Goal: Check status: Check status

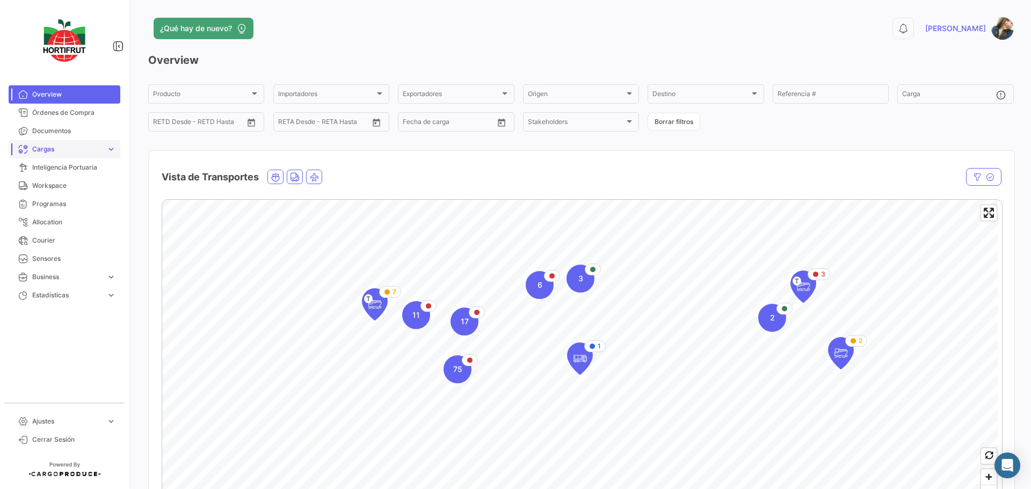
click at [119, 148] on link "Cargas expand_more" at bounding box center [65, 149] width 112 height 18
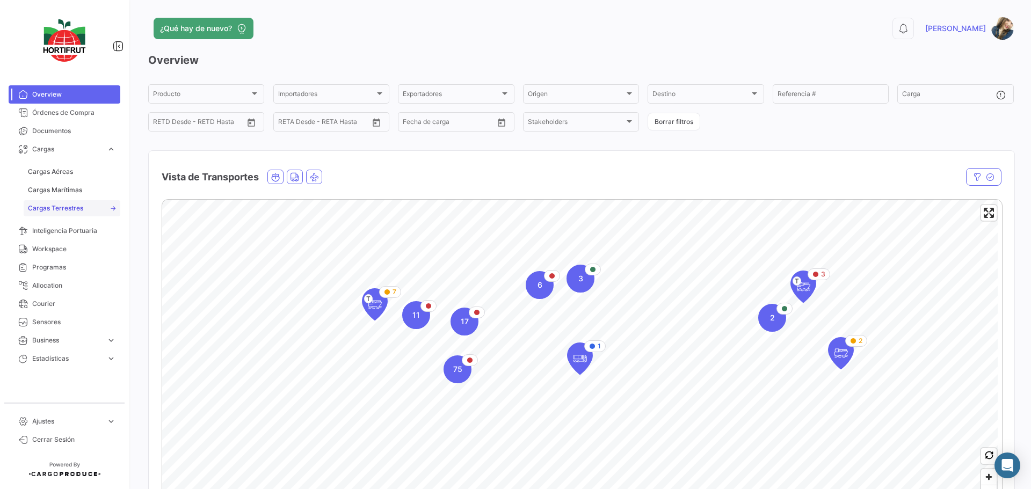
click at [75, 207] on span "Cargas Terrestres" at bounding box center [55, 209] width 55 height 10
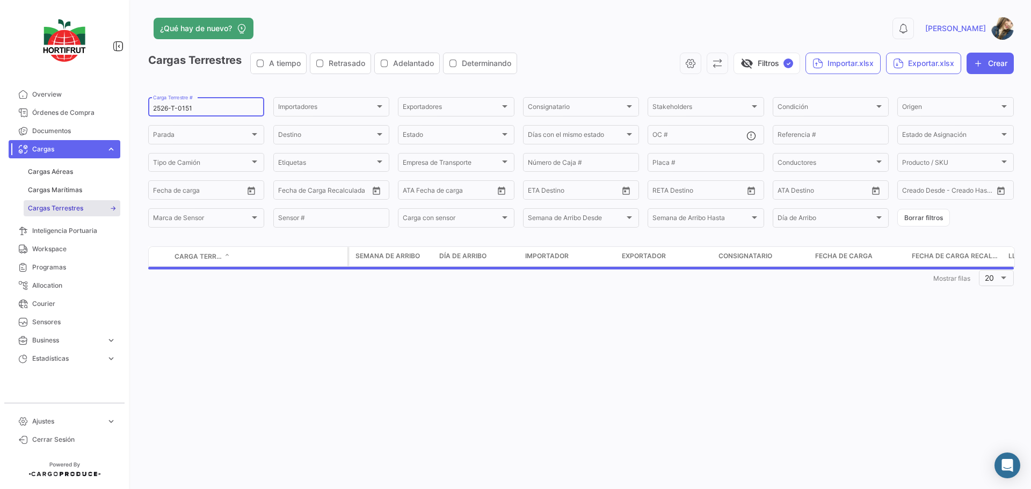
click at [195, 104] on div "2526-T-0151 Carga Terrestre #" at bounding box center [206, 106] width 106 height 21
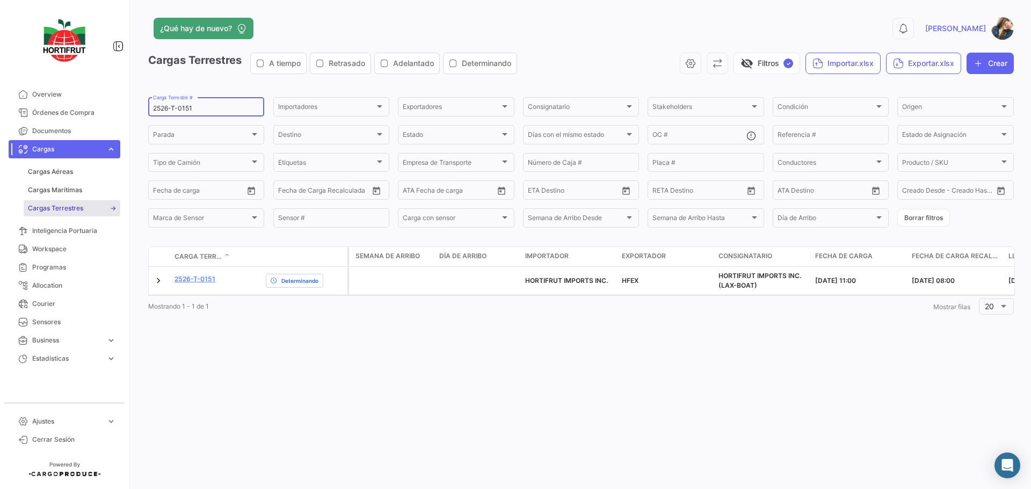
click at [194, 113] on div "2526-T-0151 Carga Terrestre #" at bounding box center [206, 106] width 106 height 21
click at [197, 110] on input "2526-T-0151" at bounding box center [206, 109] width 106 height 8
click at [198, 110] on input "2526-T-0151" at bounding box center [206, 109] width 106 height 8
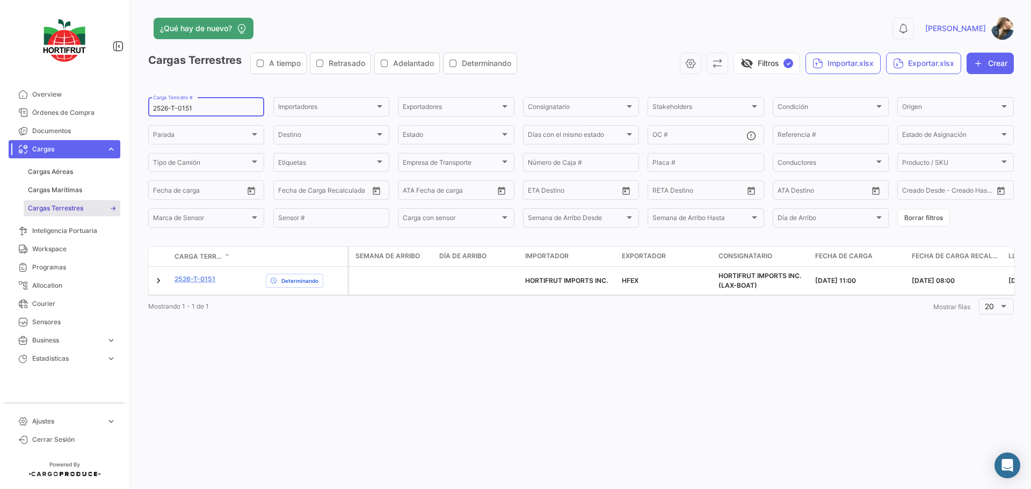
click at [198, 110] on input "2526-T-0151" at bounding box center [206, 109] width 106 height 8
paste input "13"
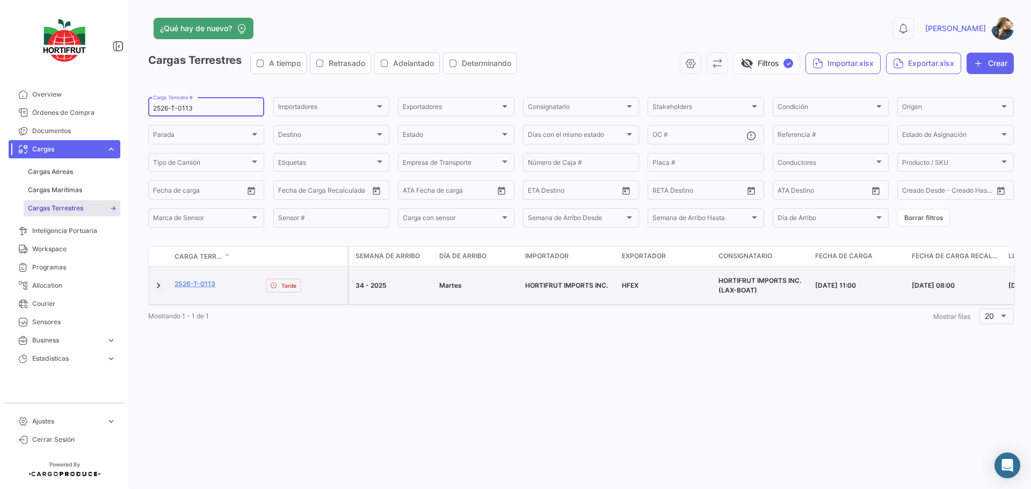
type input "2526-T-0113"
click at [160, 280] on link at bounding box center [158, 285] width 11 height 11
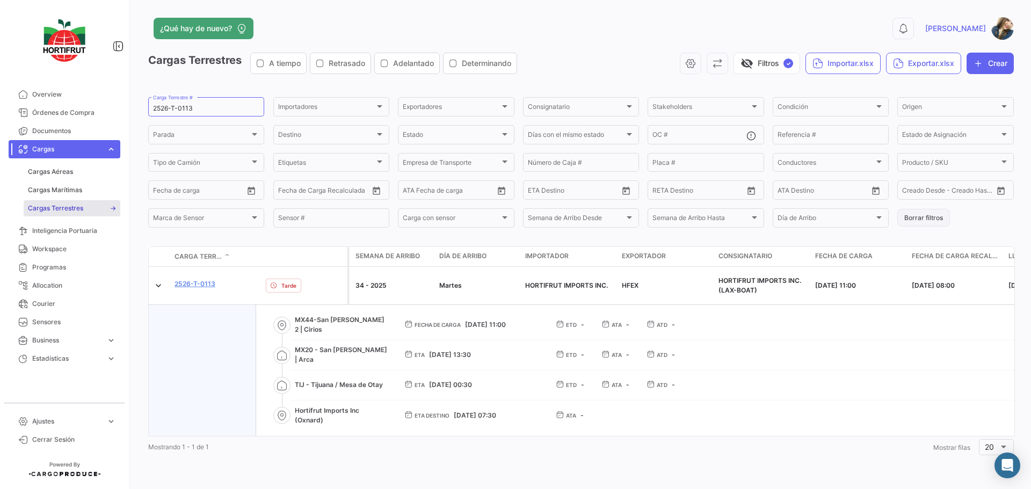
click at [935, 222] on button "Borrar filtros" at bounding box center [924, 218] width 53 height 18
